Goal: Task Accomplishment & Management: Manage account settings

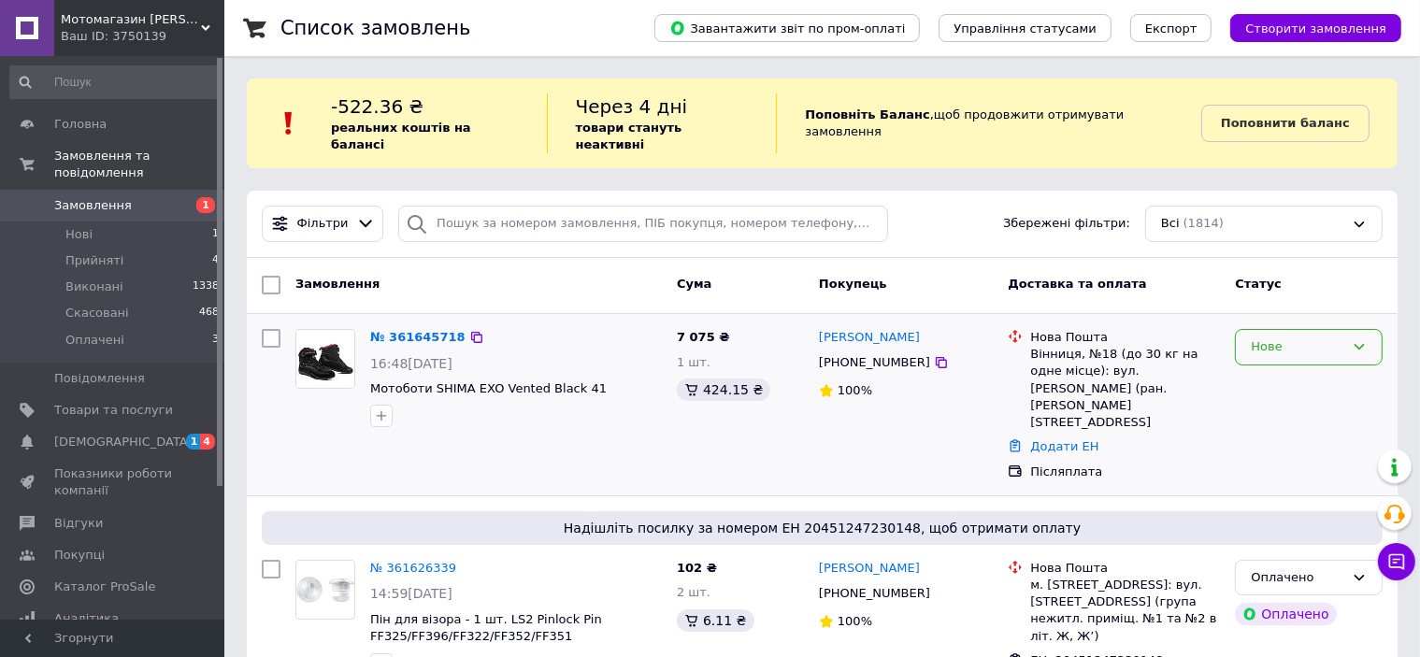
click at [1291, 337] on div "Нове" at bounding box center [1297, 347] width 93 height 20
click at [1270, 369] on li "Прийнято" at bounding box center [1309, 386] width 146 height 35
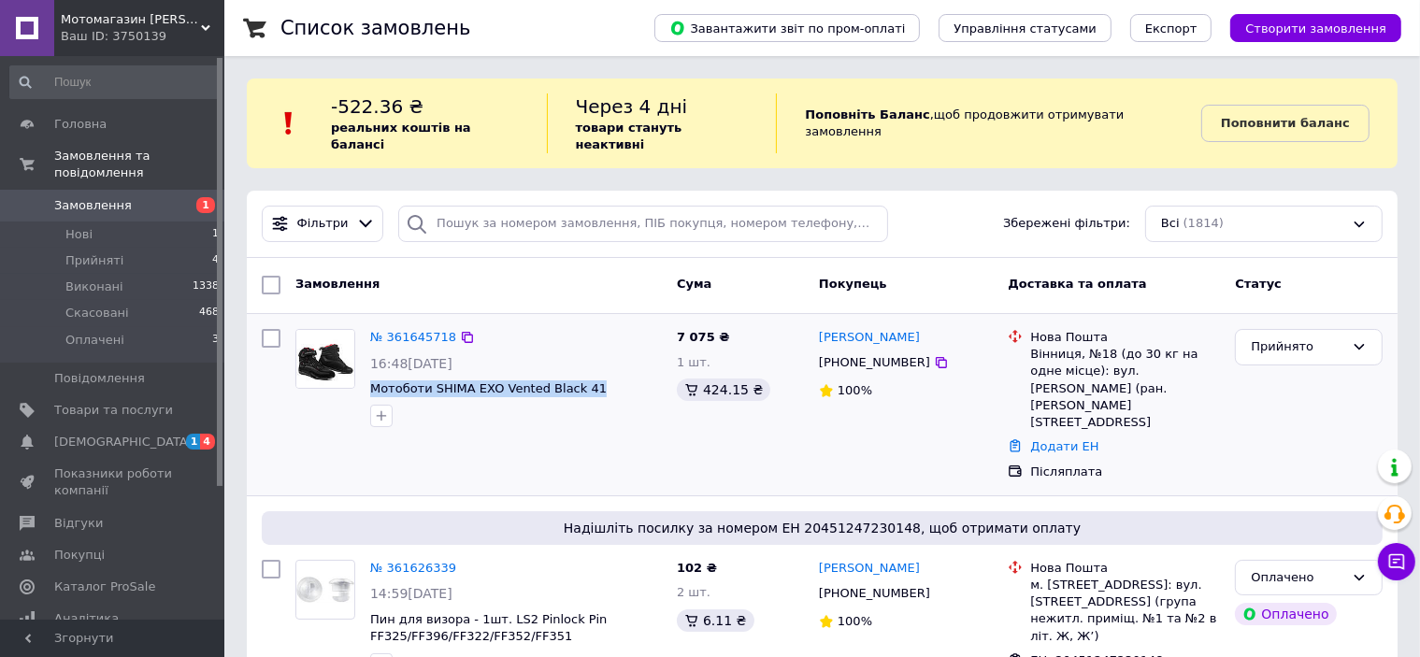
drag, startPoint x: 607, startPoint y: 373, endPoint x: 368, endPoint y: 379, distance: 238.4
click at [368, 379] on div "№ 361645718 16:48[DATE] Мотоботи SHIMA EXO Vented Black 41" at bounding box center [516, 378] width 307 height 113
copy span "Мотоботи SHIMA EXO Vented Black 41"
click at [934, 355] on icon at bounding box center [941, 362] width 15 height 15
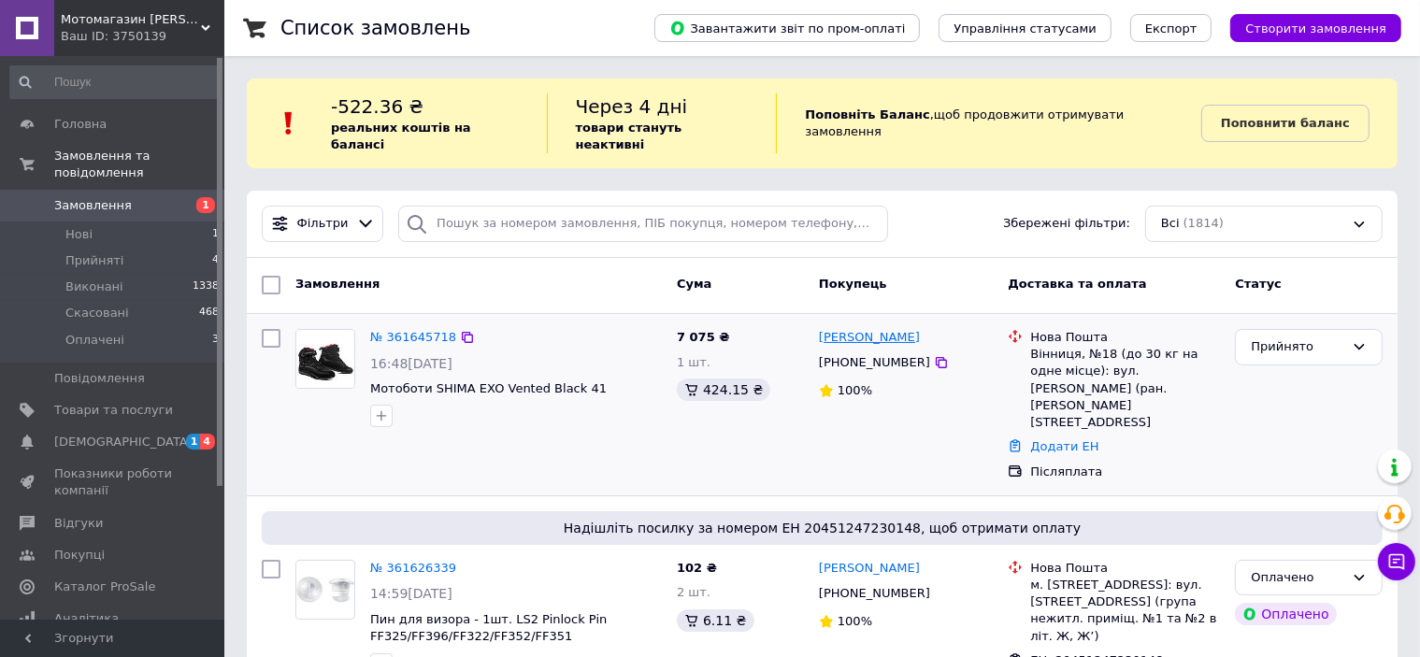
drag, startPoint x: 929, startPoint y: 322, endPoint x: 868, endPoint y: 324, distance: 60.8
click at [868, 327] on div "[PERSON_NAME]" at bounding box center [906, 337] width 179 height 21
copy link "[PERSON_NAME]"
drag, startPoint x: 812, startPoint y: 306, endPoint x: 863, endPoint y: 323, distance: 53.5
click at [863, 323] on div "[PERSON_NAME] [PHONE_NUMBER] 100%" at bounding box center [906, 405] width 190 height 166
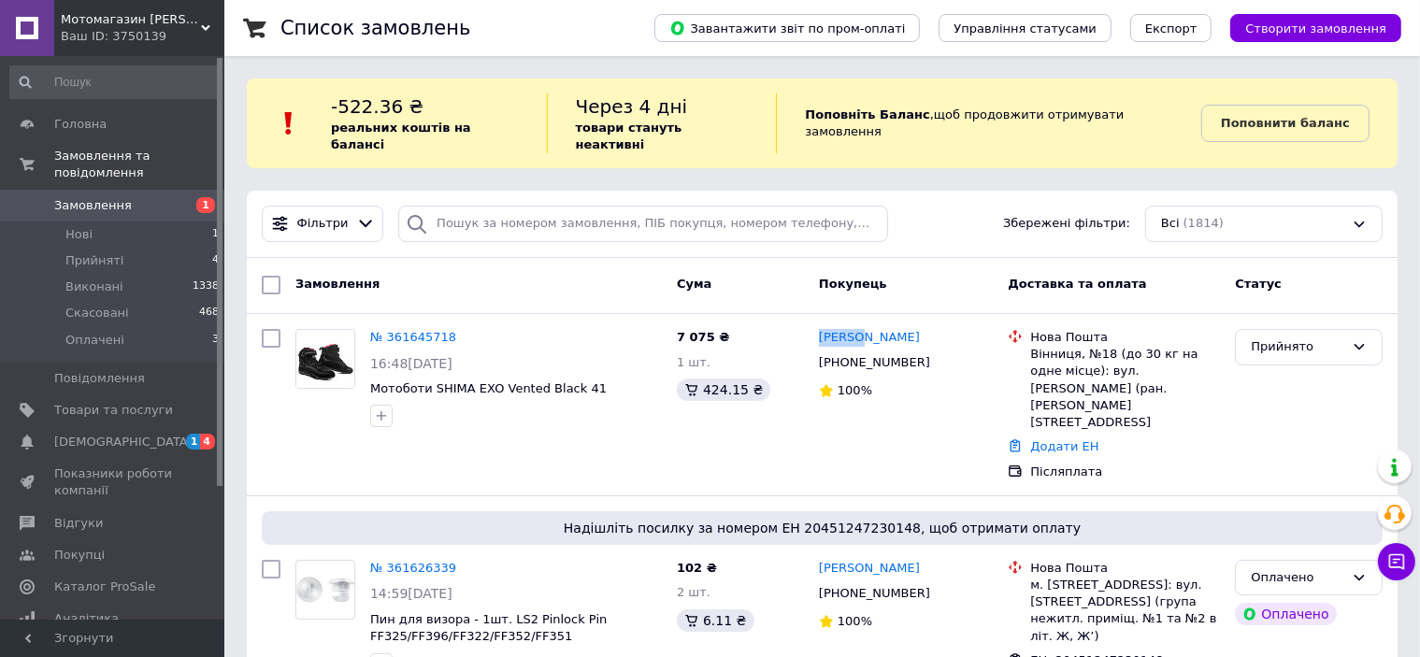
copy link "[PERSON_NAME]"
drag, startPoint x: 1030, startPoint y: 334, endPoint x: 1073, endPoint y: 339, distance: 43.4
click at [1073, 346] on div "Вінниця, №18 (до 30 кг на одне місце): вул. [PERSON_NAME] (ран. [PERSON_NAME][S…" at bounding box center [1125, 388] width 190 height 85
copy div "[GEOGRAPHIC_DATA]"
click at [1057, 439] on link "Додати ЕН" at bounding box center [1064, 446] width 68 height 14
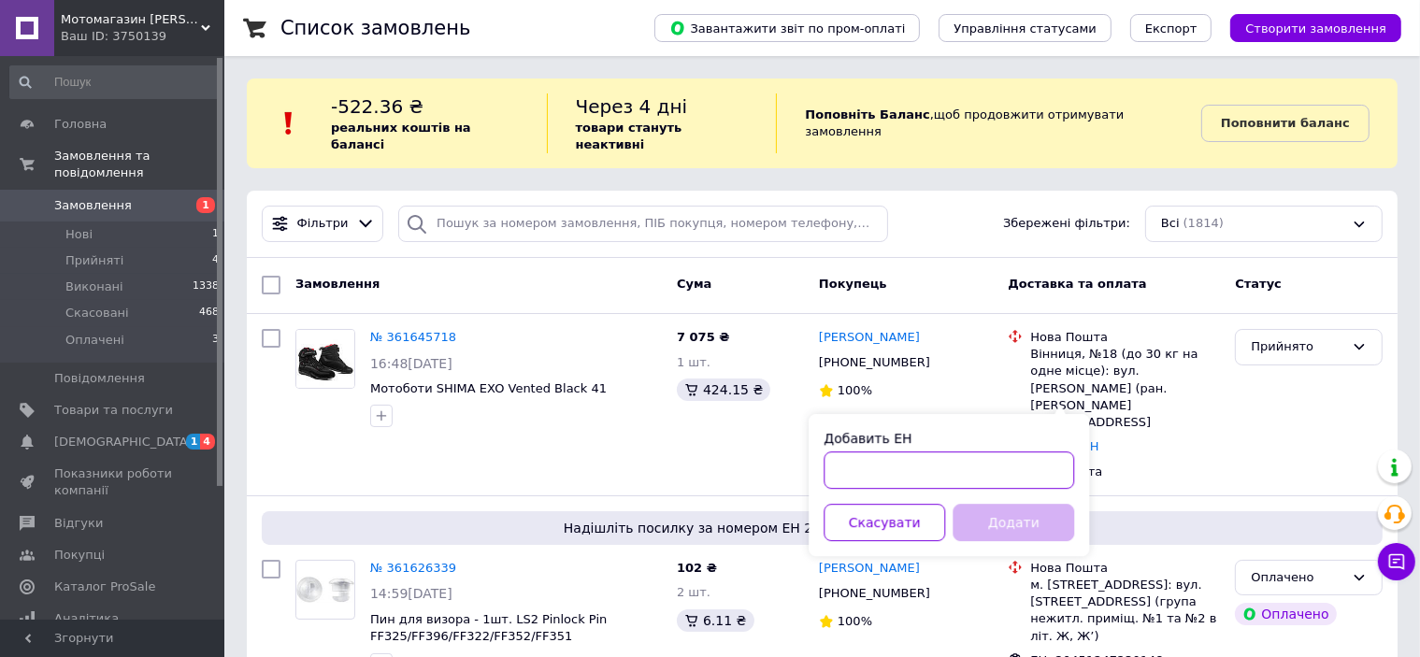
click at [867, 485] on input "Добавить ЕН" at bounding box center [949, 469] width 251 height 37
paste input "20451247375514"
type input "20451247375514"
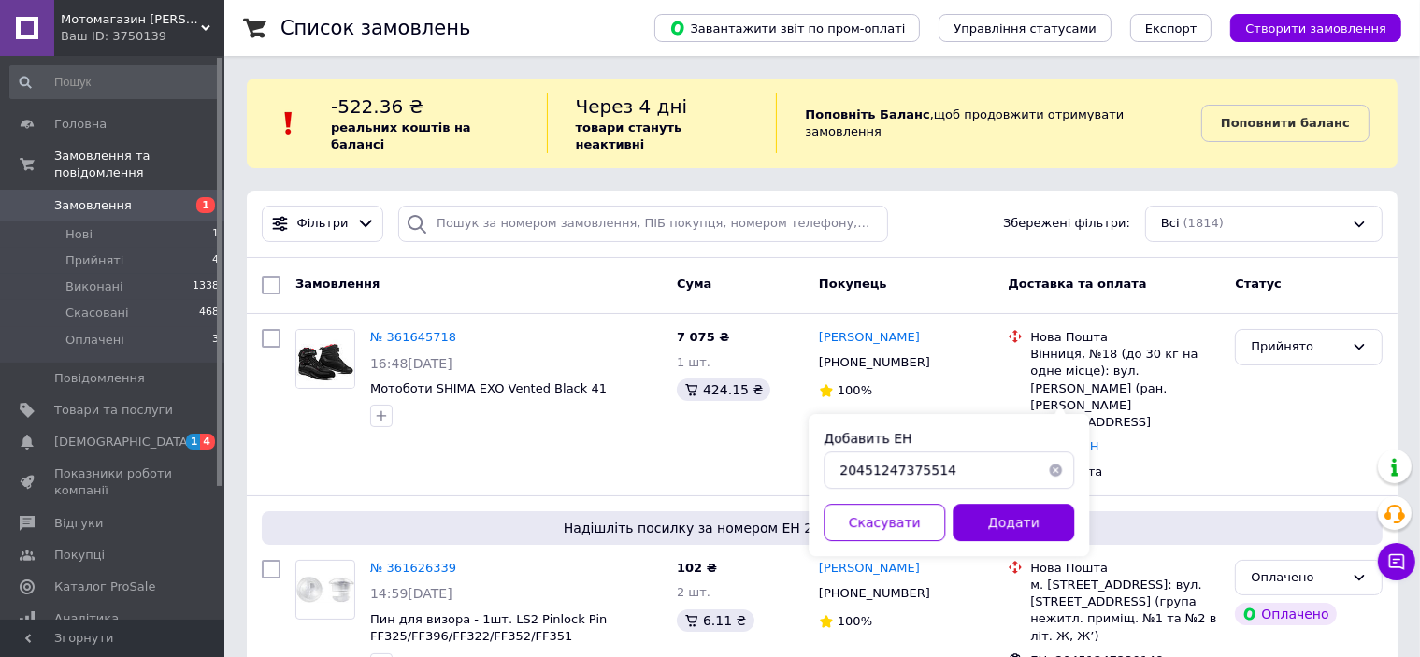
click at [1039, 523] on button "Додати" at bounding box center [1014, 522] width 122 height 37
